Goal: Find specific page/section: Find specific page/section

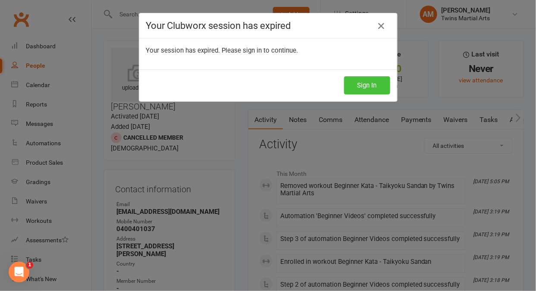
click at [359, 85] on button "Sign In" at bounding box center [367, 85] width 46 height 18
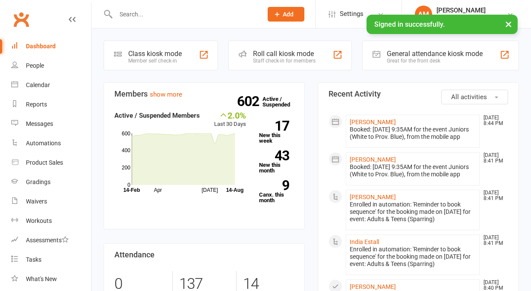
click at [194, 18] on input "text" at bounding box center [184, 14] width 143 height 12
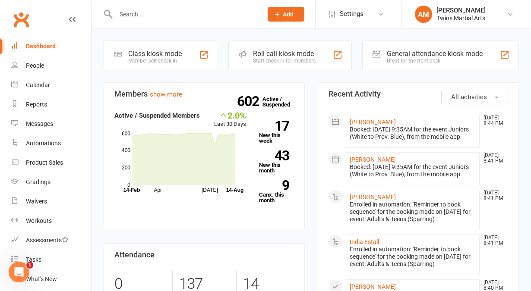
click at [154, 14] on input "text" at bounding box center [184, 14] width 143 height 12
type input "r"
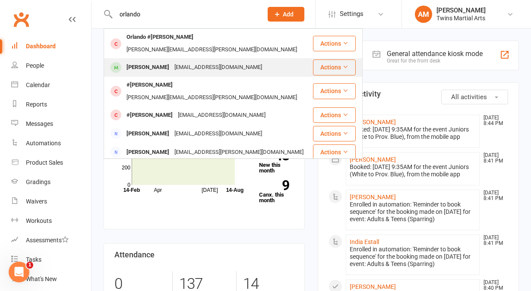
type input "orlando"
click at [154, 61] on div "[PERSON_NAME]" at bounding box center [148, 67] width 48 height 13
